Goal: Task Accomplishment & Management: Manage account settings

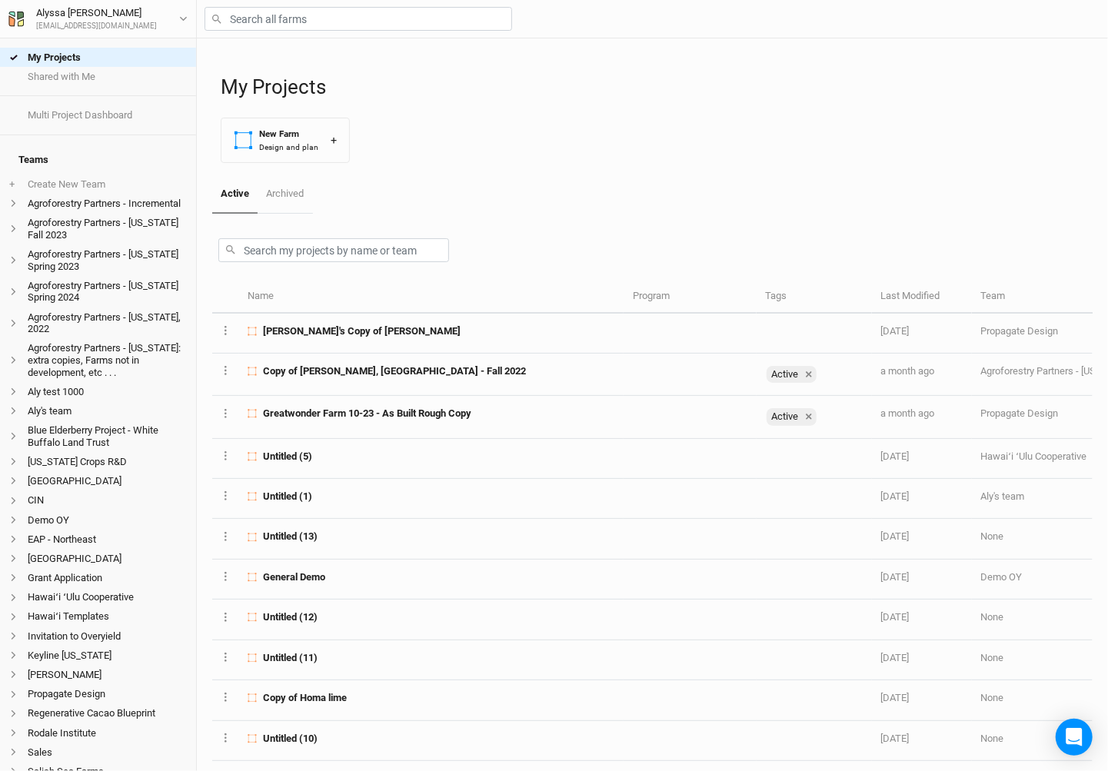
scroll to position [301, 0]
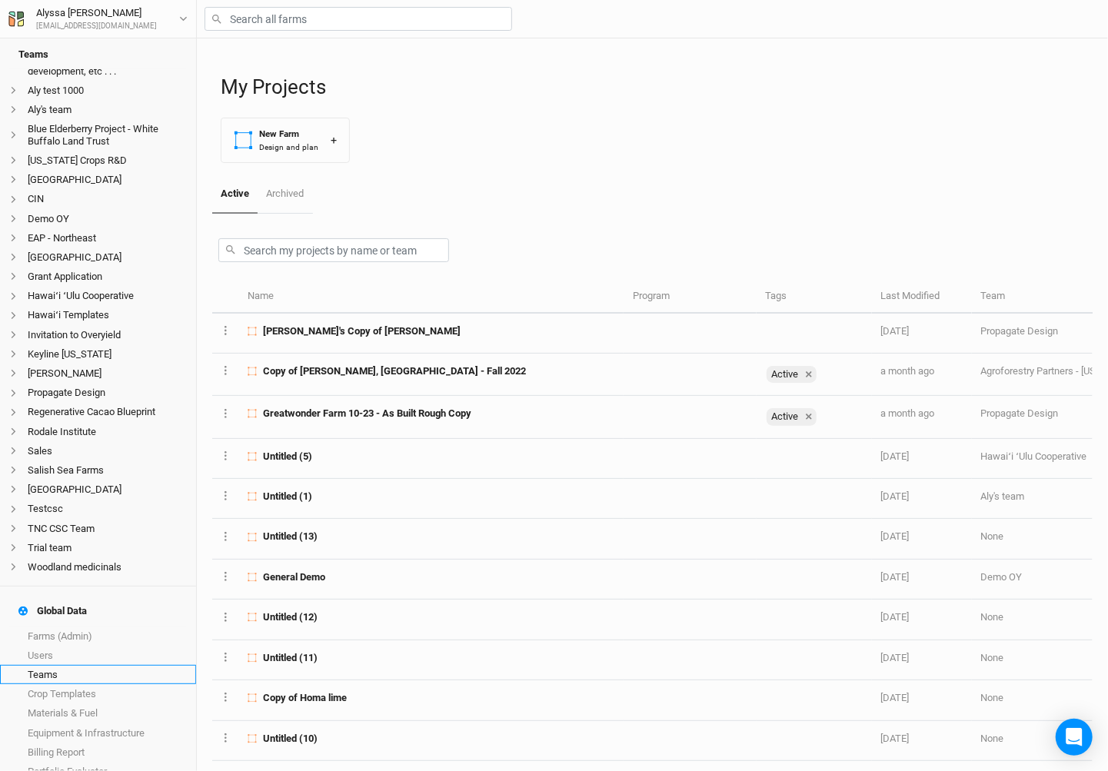
click at [70, 665] on link "Teams" at bounding box center [98, 674] width 196 height 19
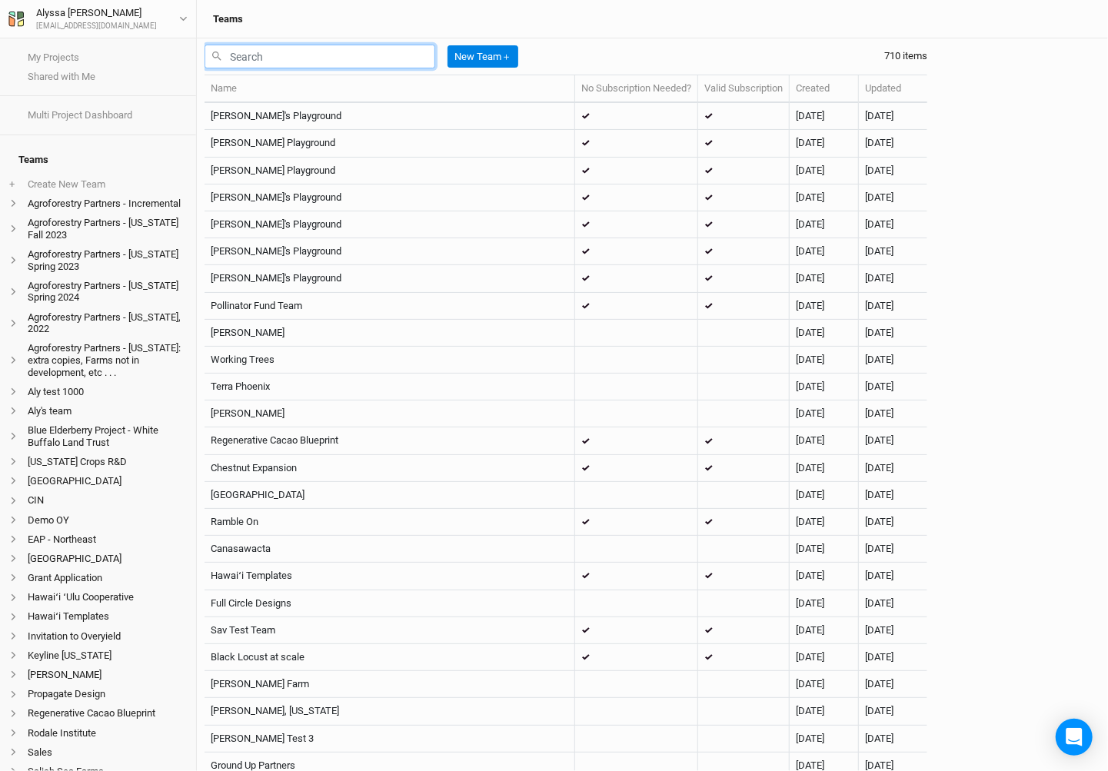
click at [354, 55] on input "text" at bounding box center [319, 57] width 231 height 24
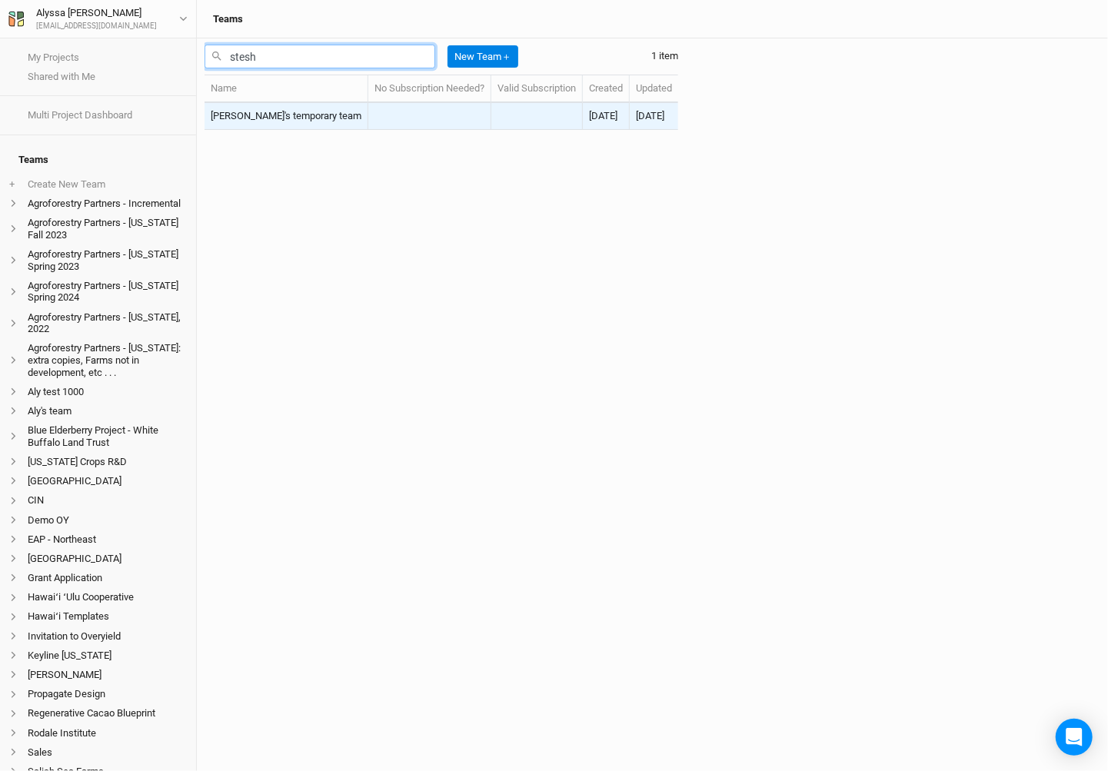
type input "stesh"
click at [283, 118] on td "[PERSON_NAME]'s temporary team" at bounding box center [286, 116] width 164 height 27
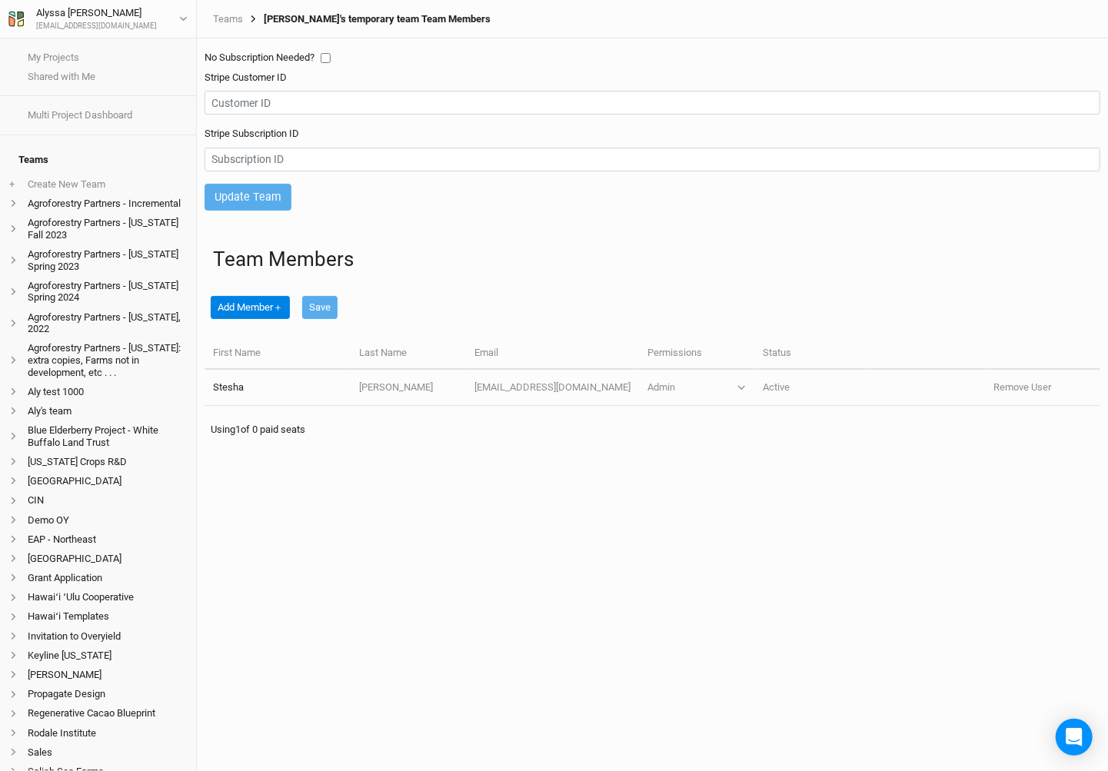
click at [327, 57] on input "checkbox" at bounding box center [326, 58] width 10 height 10
checkbox input "true"
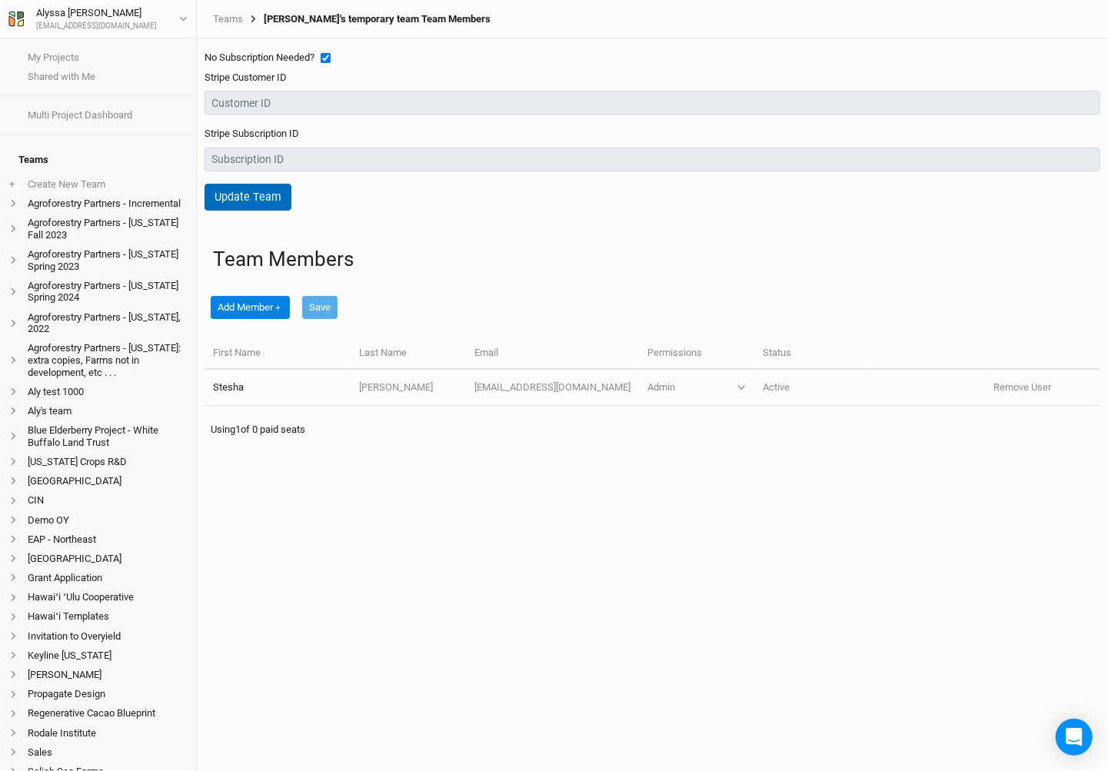
click at [264, 190] on button "Update Team" at bounding box center [247, 197] width 87 height 27
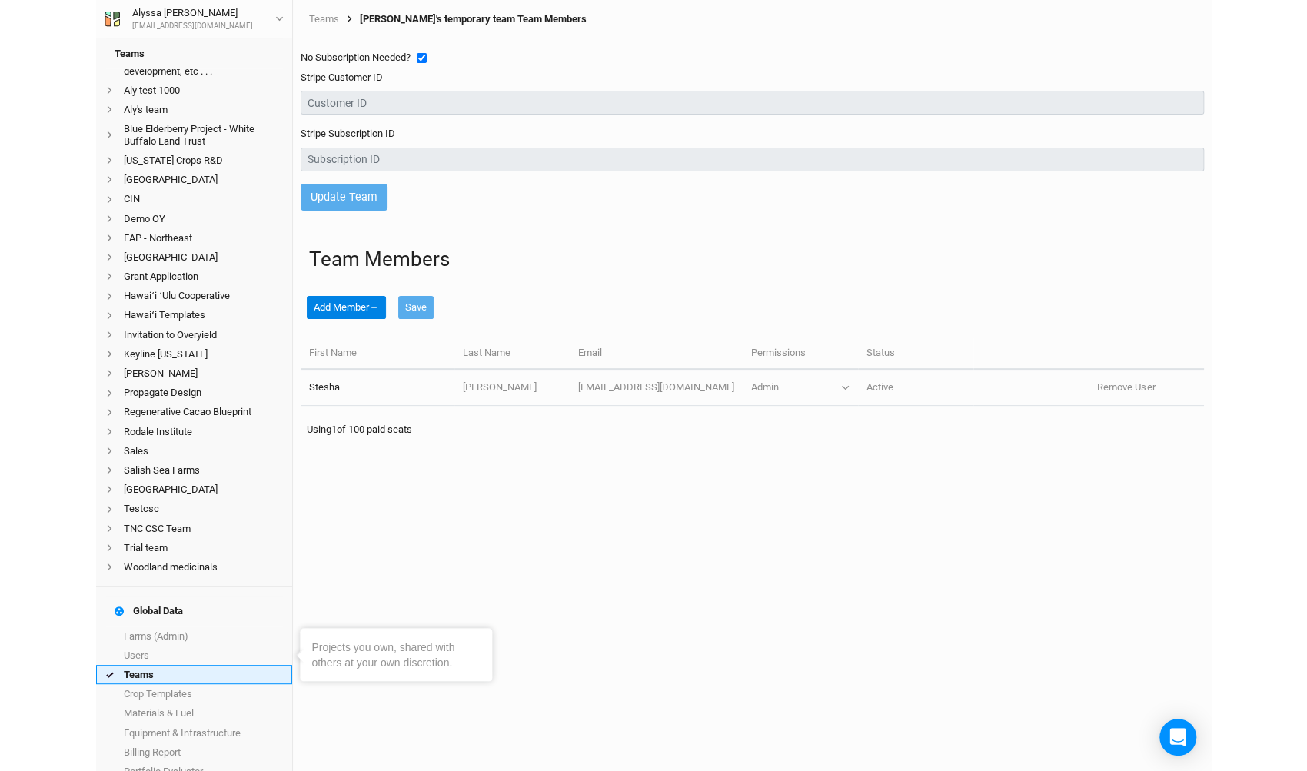
scroll to position [300, 0]
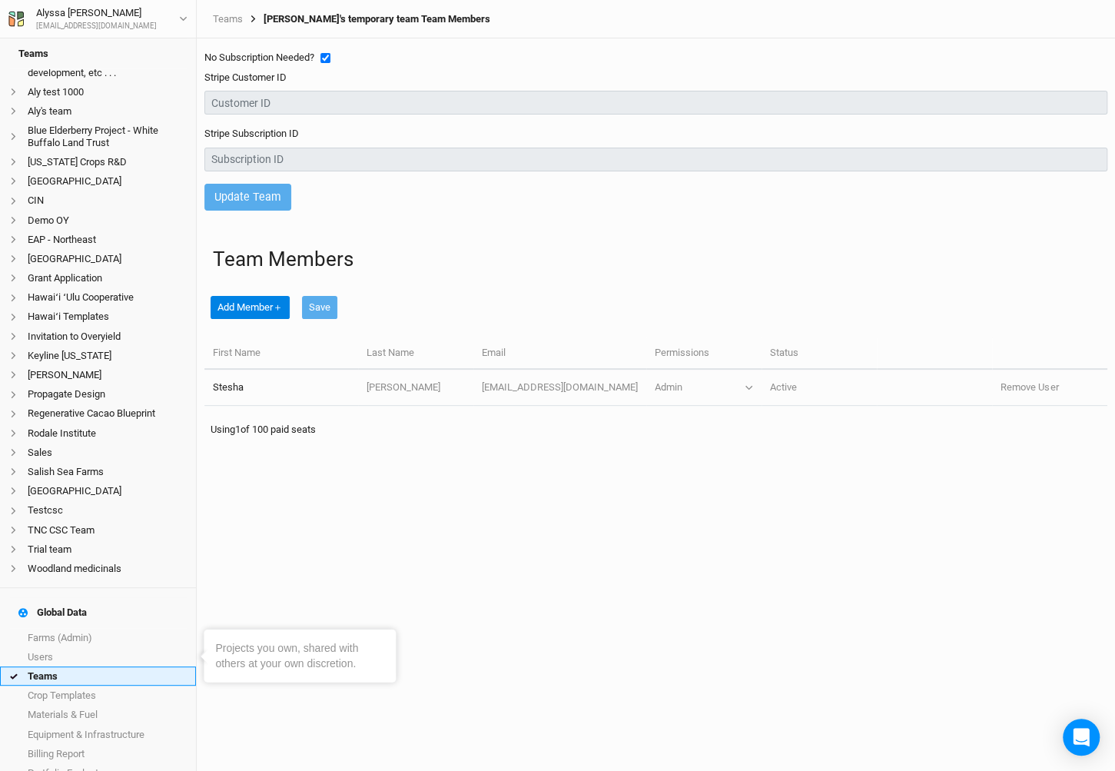
click at [87, 666] on link "Teams" at bounding box center [98, 675] width 196 height 19
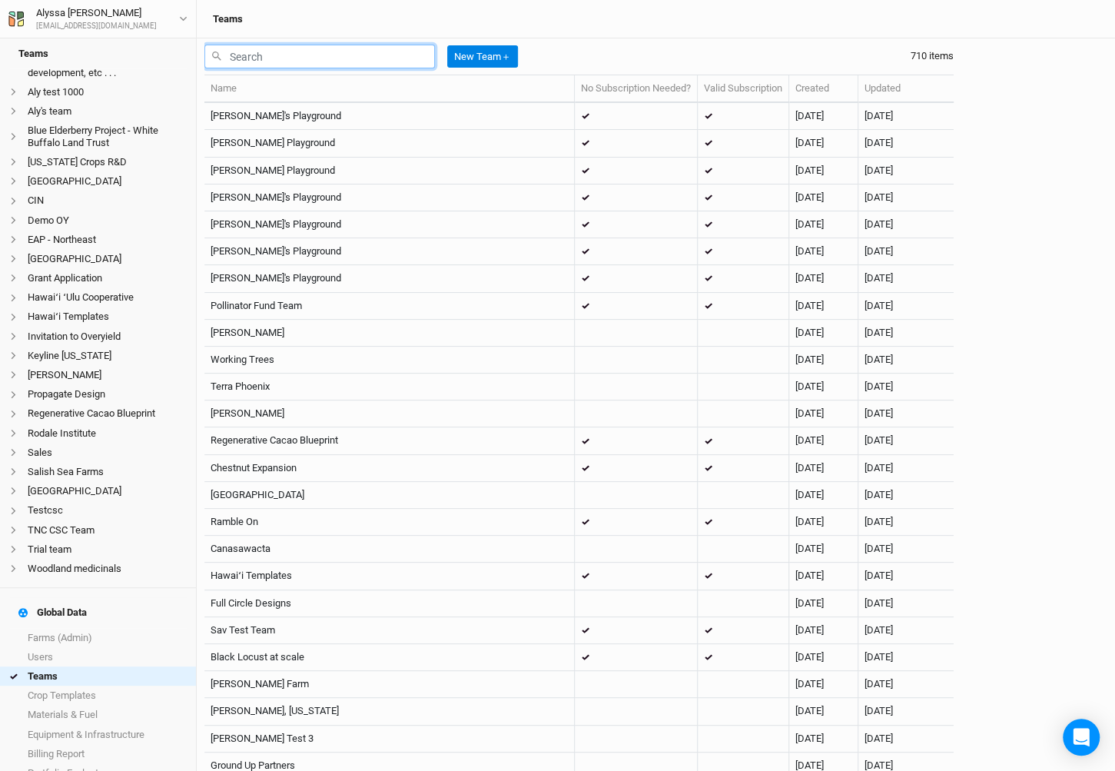
click at [327, 49] on input "text" at bounding box center [319, 57] width 231 height 24
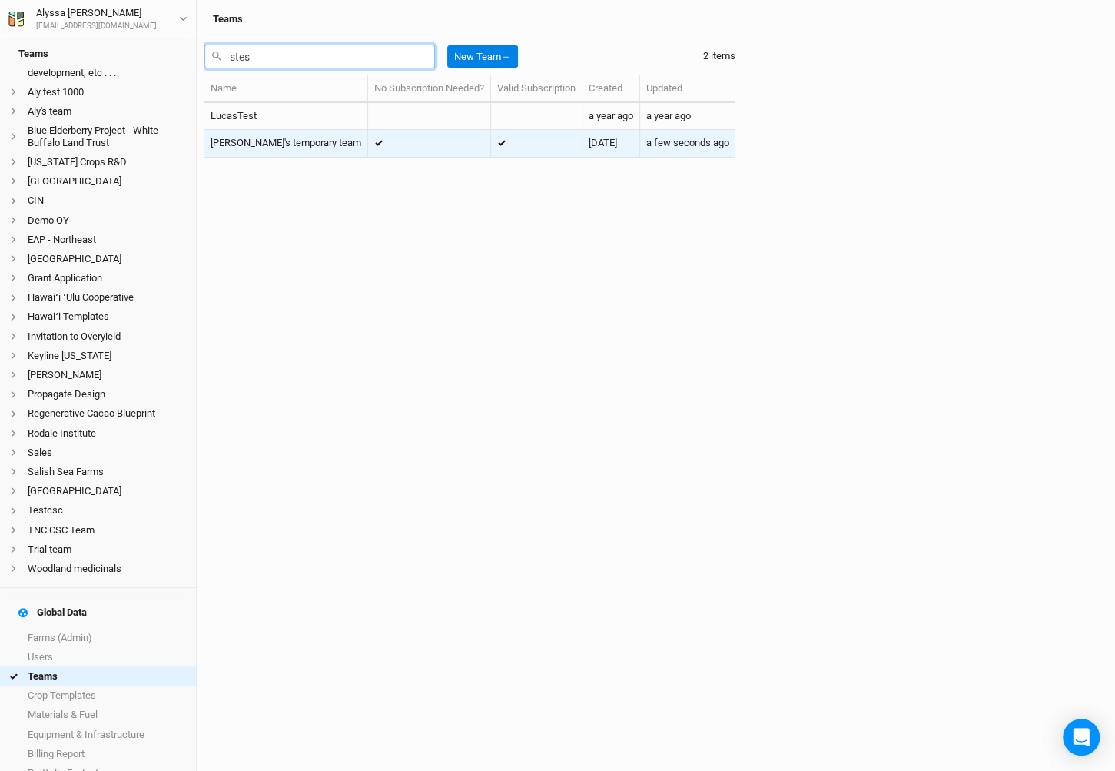
type input "stes"
click at [290, 145] on td "[PERSON_NAME]'s temporary team" at bounding box center [286, 143] width 164 height 27
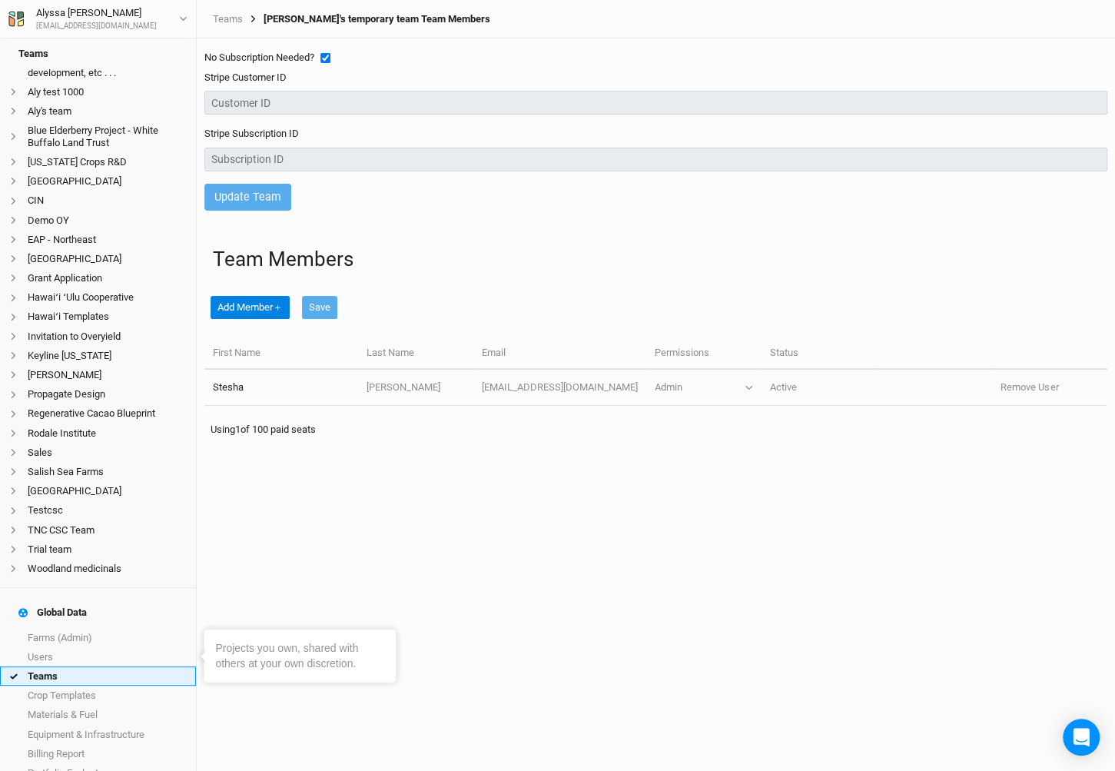
click at [125, 666] on link "Teams" at bounding box center [98, 675] width 196 height 19
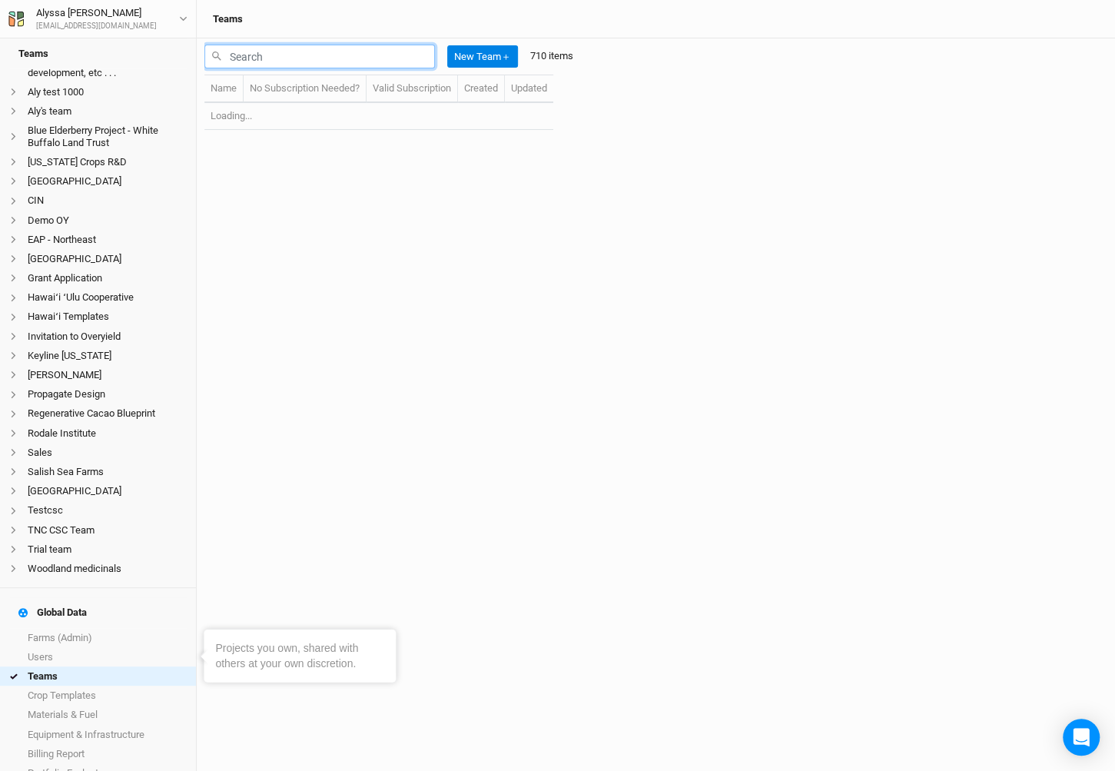
click at [404, 55] on input "text" at bounding box center [319, 57] width 231 height 24
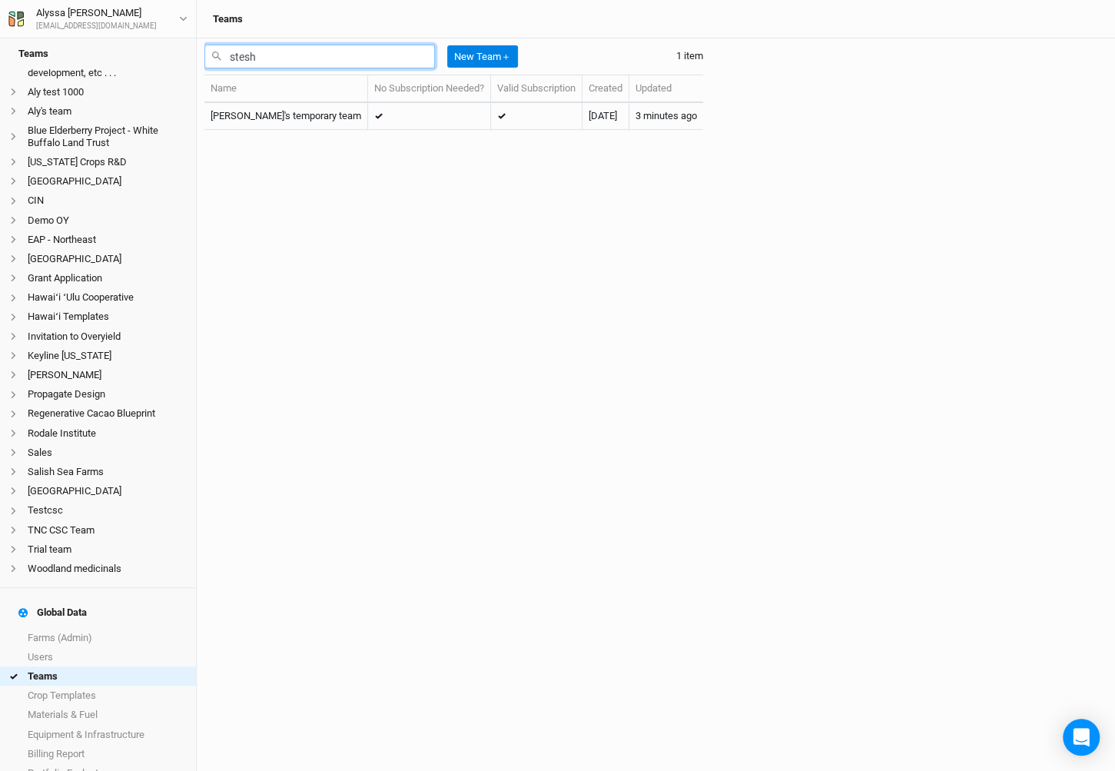
type input "stesh"
click at [154, 628] on link "Farms (Admin)" at bounding box center [98, 637] width 196 height 19
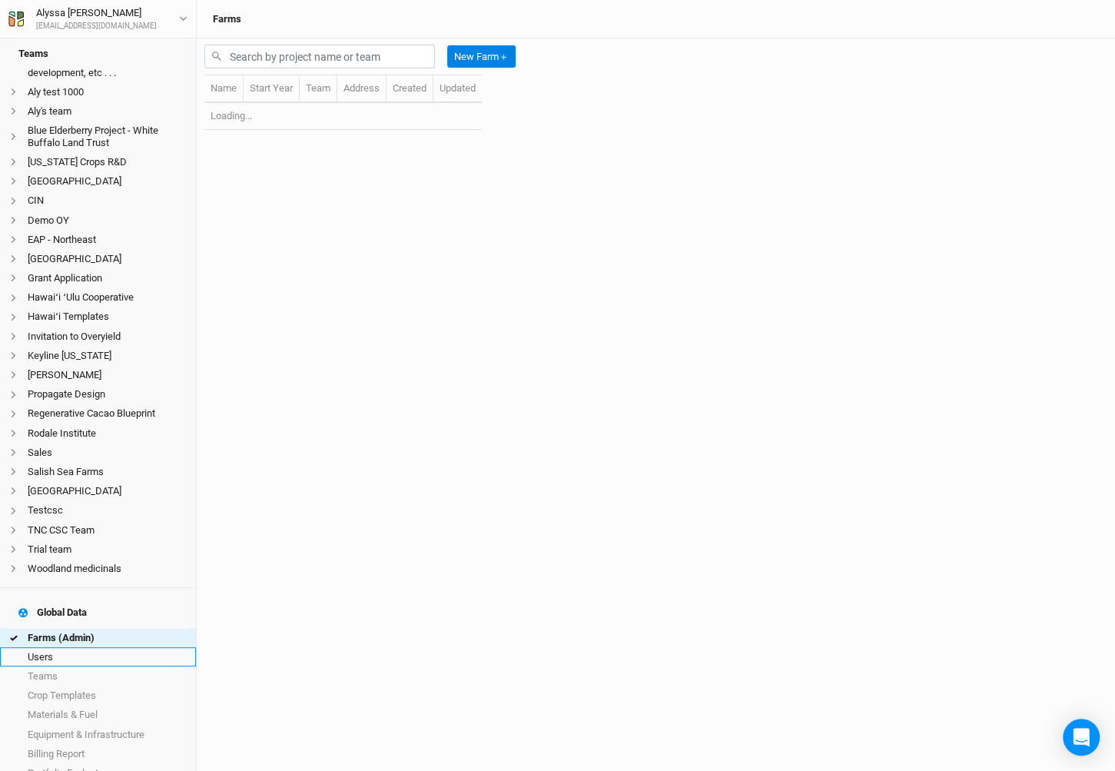
click at [139, 647] on link "Users" at bounding box center [98, 656] width 196 height 19
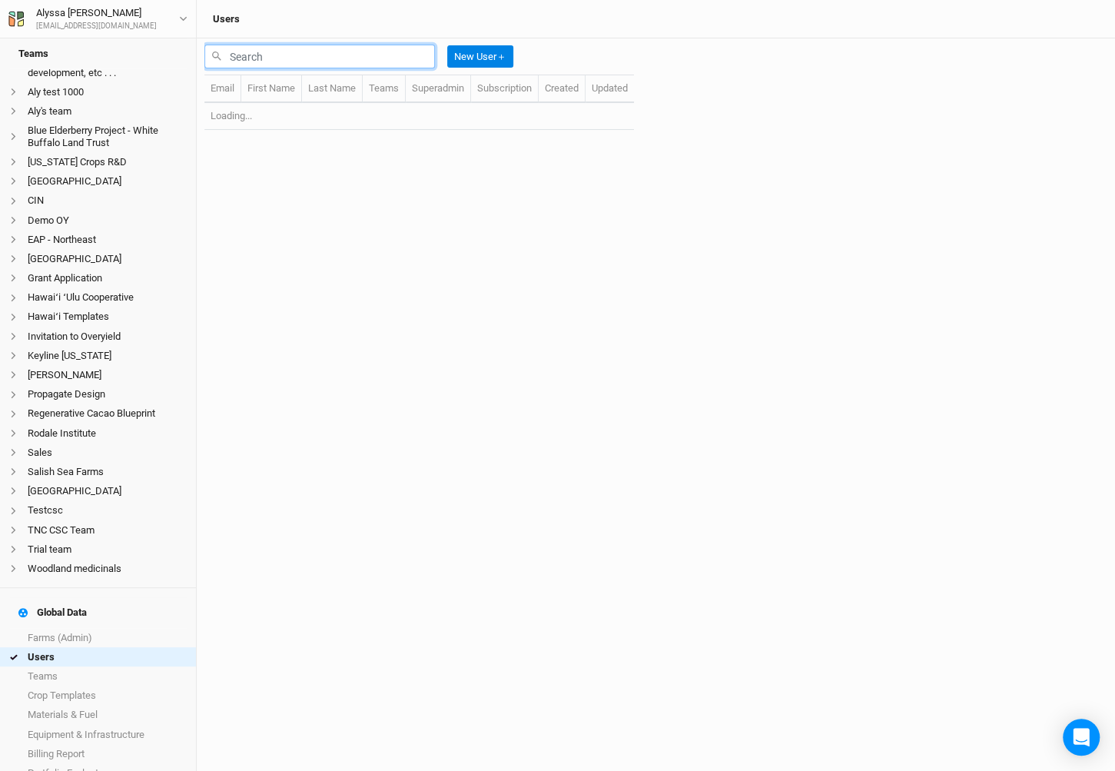
click at [355, 48] on input "text" at bounding box center [319, 57] width 231 height 24
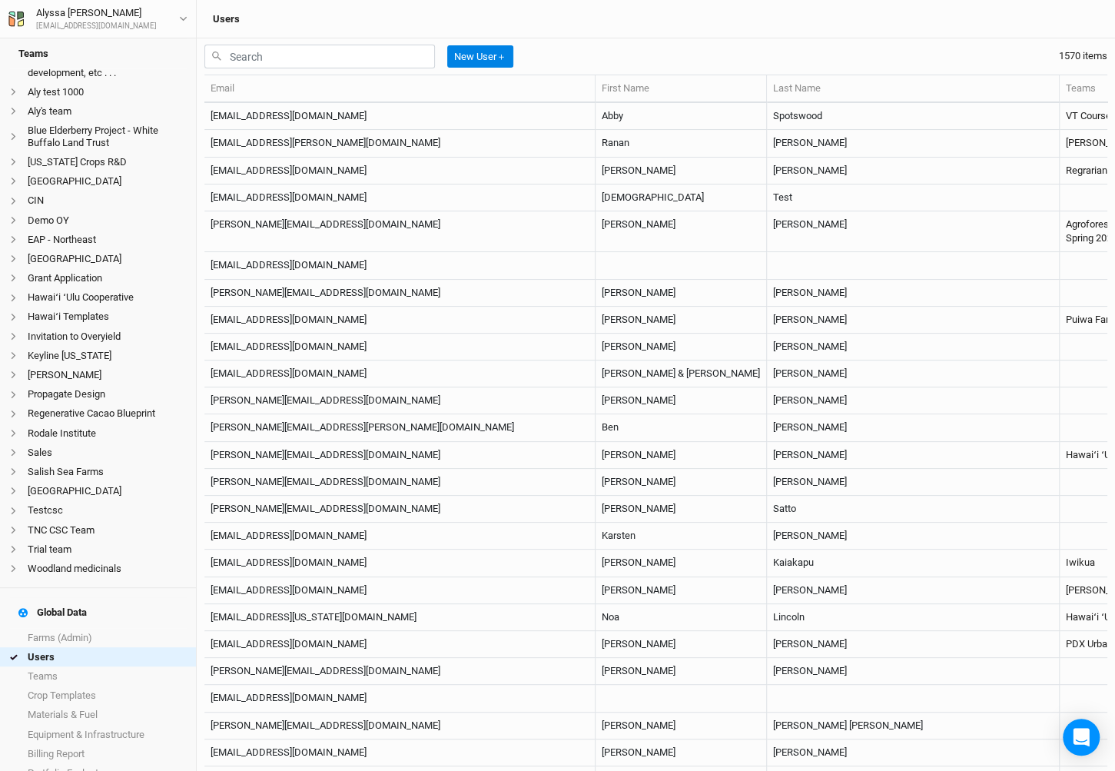
click at [320, 71] on div "New User ＋" at bounding box center [361, 56] width 315 height 36
click at [314, 61] on input "text" at bounding box center [319, 57] width 231 height 24
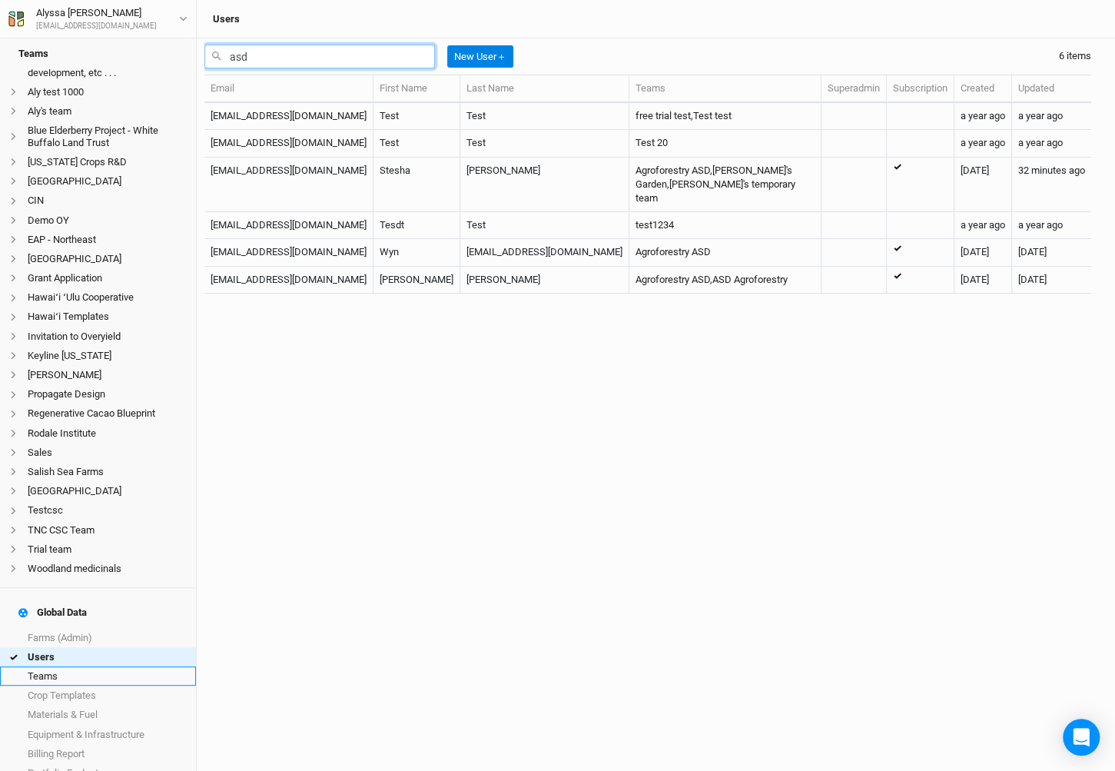
type input "asd"
click at [64, 666] on link "Teams" at bounding box center [98, 675] width 196 height 19
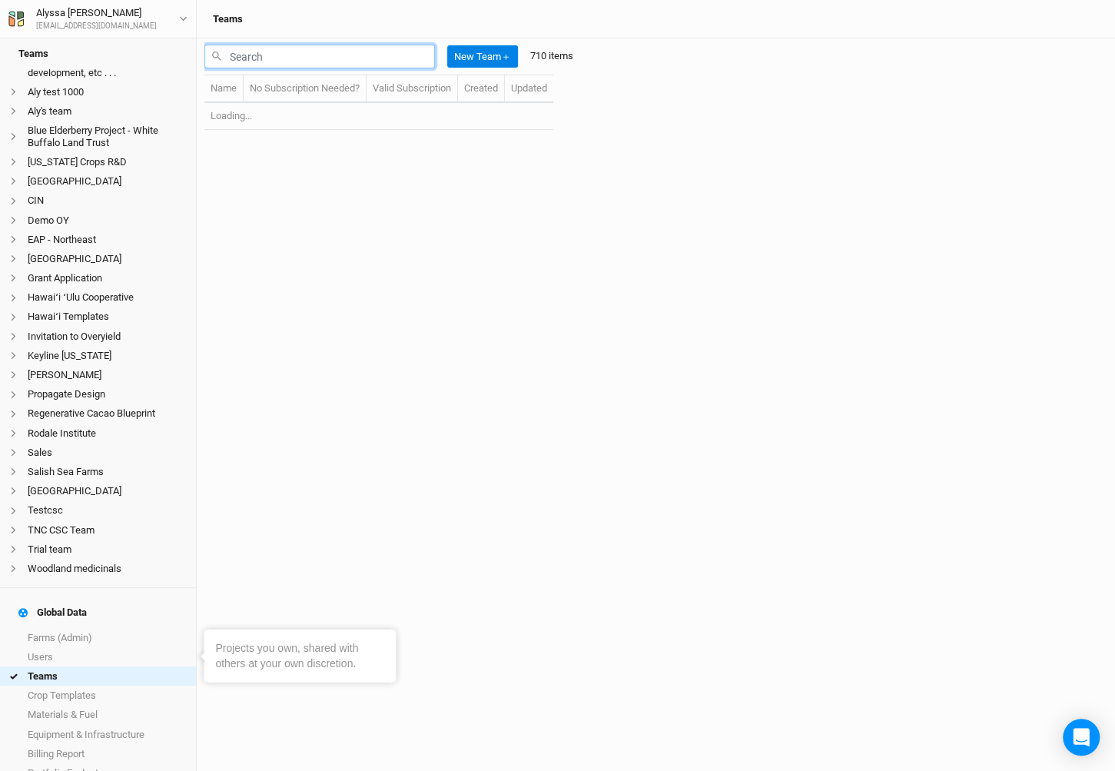
click at [405, 54] on input "text" at bounding box center [319, 57] width 231 height 24
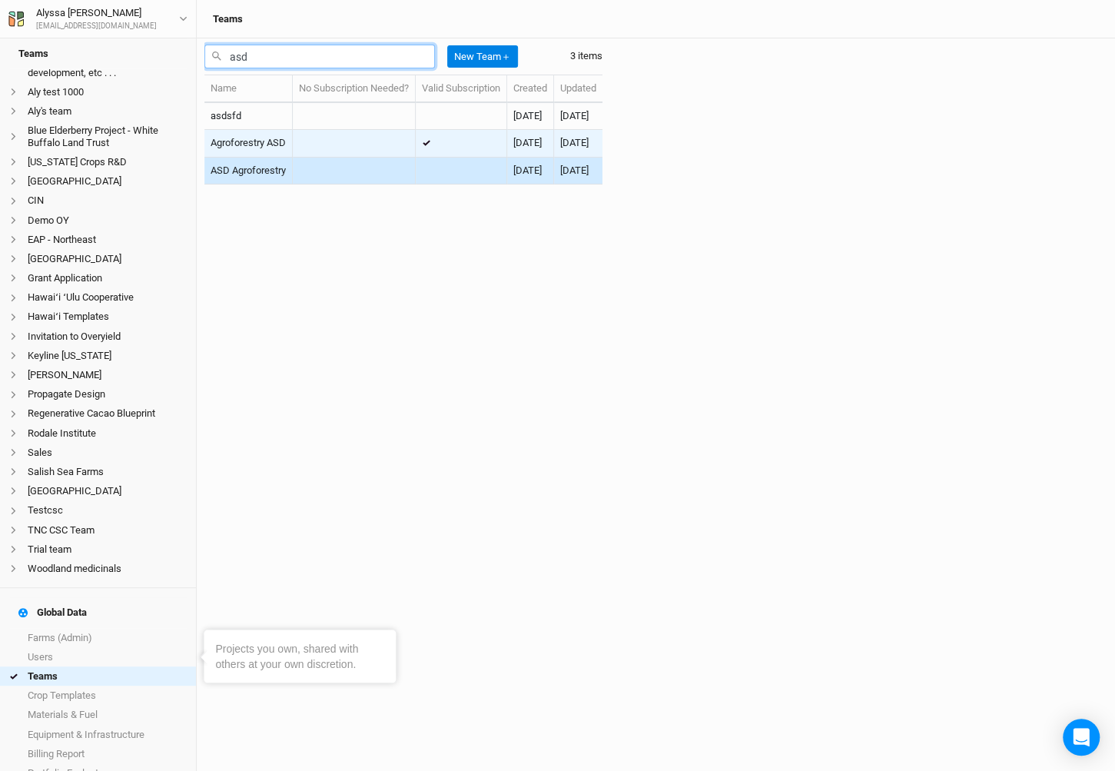
type input "asd"
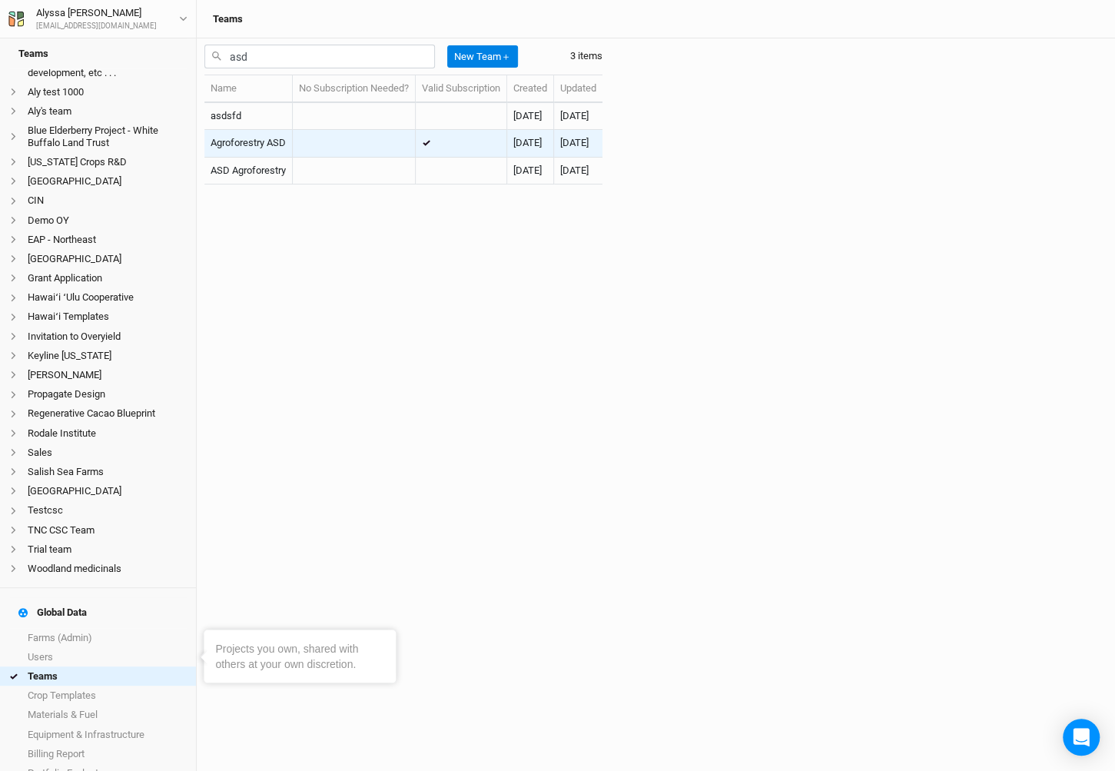
click at [342, 141] on td at bounding box center [354, 143] width 123 height 27
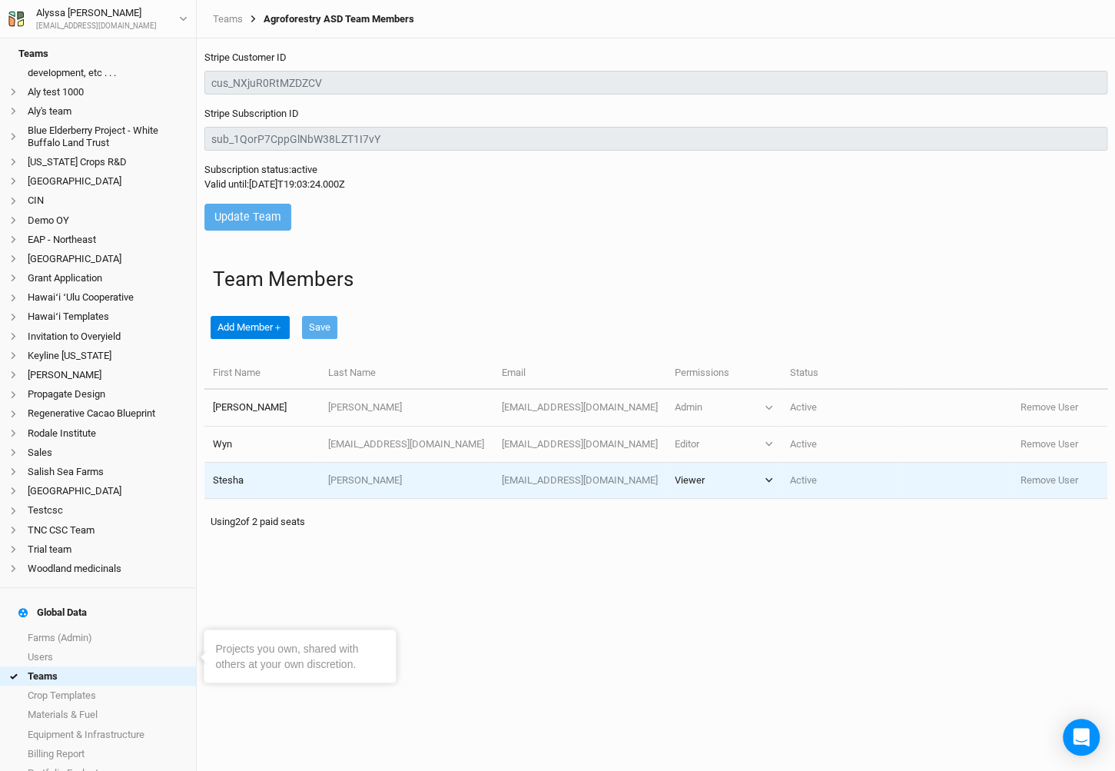
click at [699, 477] on button "Viewer" at bounding box center [724, 480] width 98 height 14
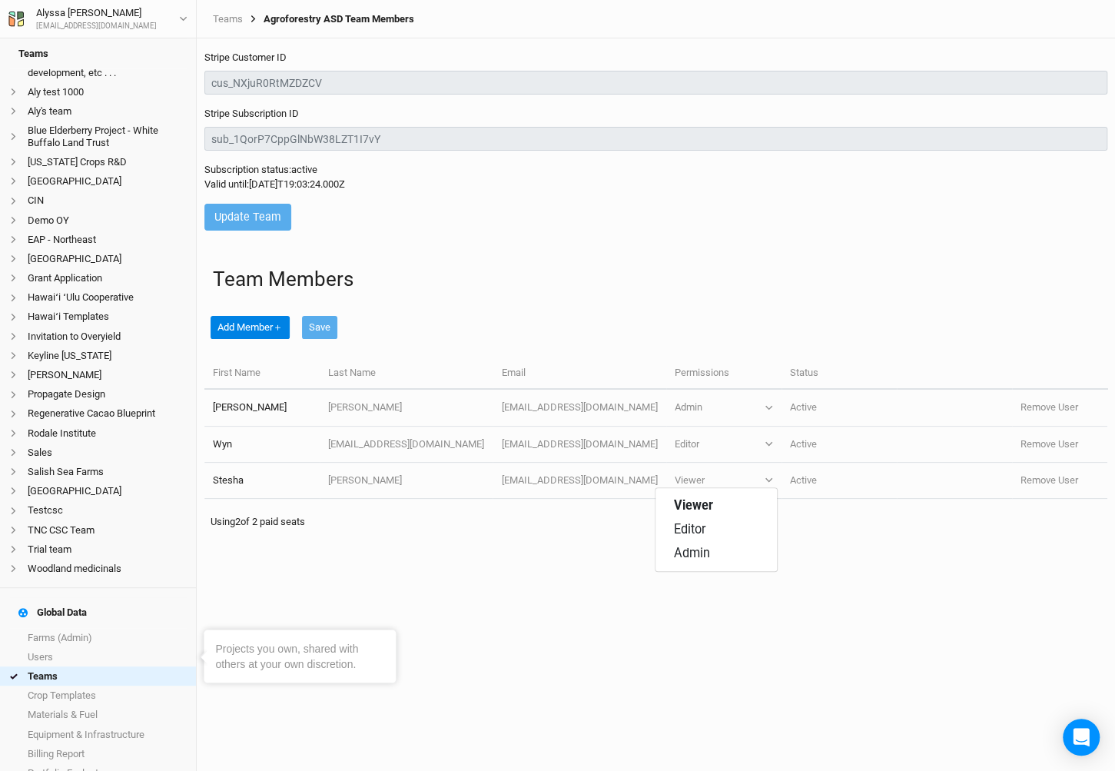
click at [728, 294] on div "Add Member ＋ Save" at bounding box center [655, 324] width 903 height 66
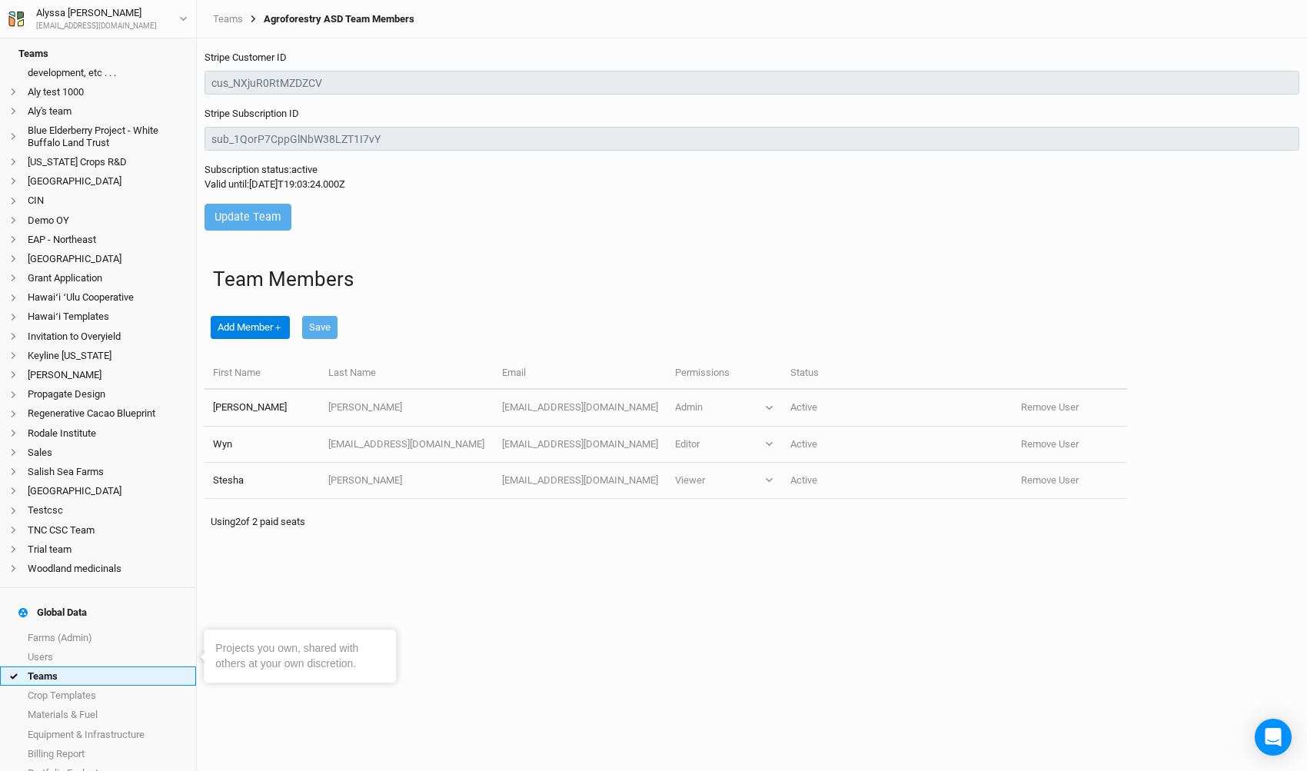
click at [106, 666] on link "Teams" at bounding box center [98, 675] width 196 height 19
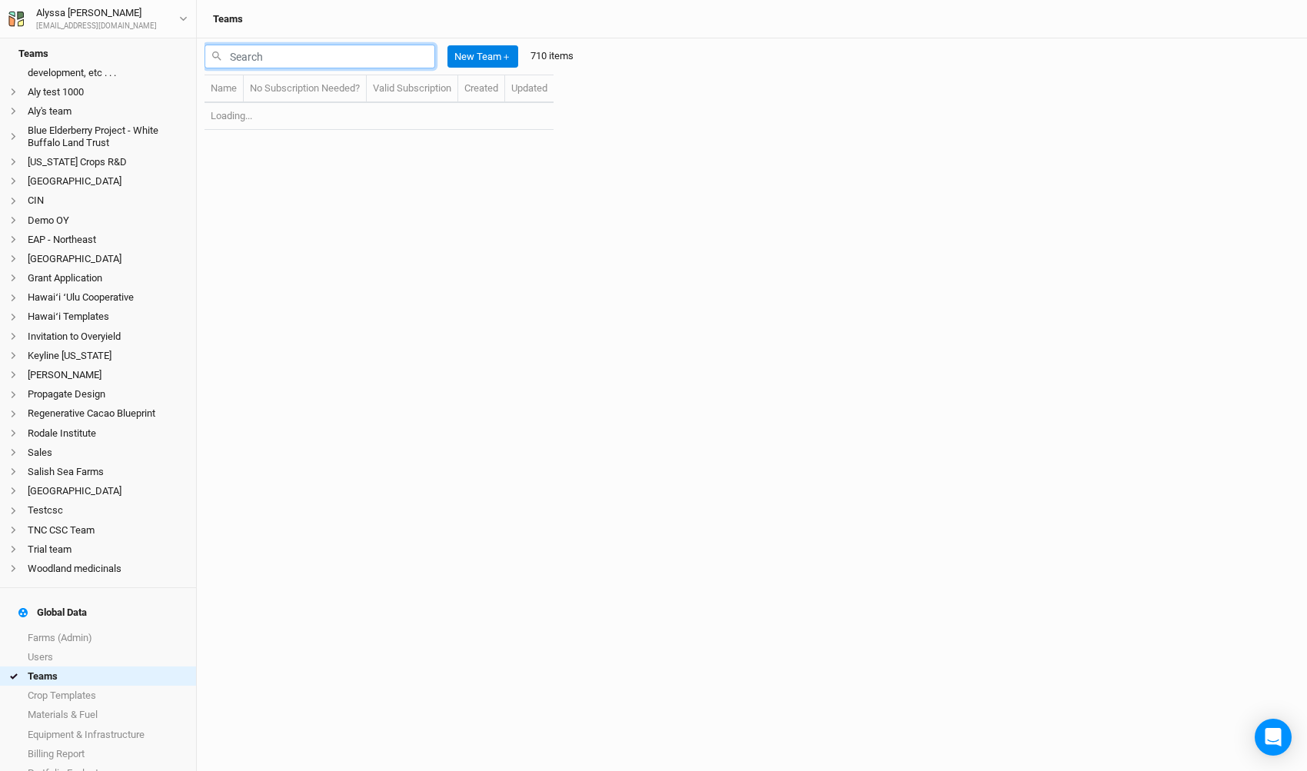
click at [321, 54] on input "text" at bounding box center [319, 57] width 231 height 24
type input "emef"
